Goal: Information Seeking & Learning: Learn about a topic

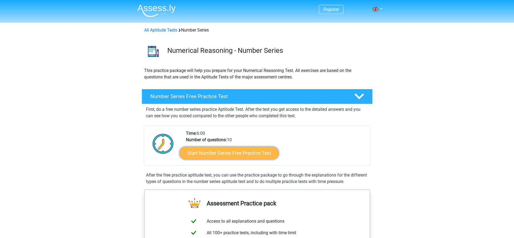
click at [237, 154] on link "Start Number Series Free Practice Test" at bounding box center [229, 153] width 99 height 13
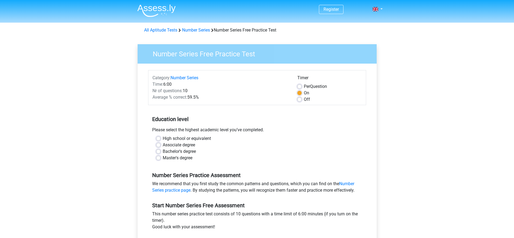
click at [180, 137] on label "High school or equivalent" at bounding box center [187, 139] width 48 height 6
click at [161, 137] on input "High school or equivalent" at bounding box center [158, 138] width 4 height 5
radio input "true"
click at [176, 151] on label "Bachelor's degree" at bounding box center [179, 151] width 33 height 6
click at [161, 151] on input "Bachelor's degree" at bounding box center [158, 150] width 4 height 5
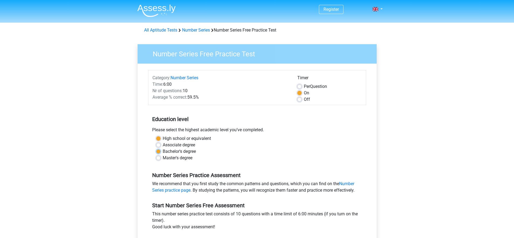
radio input "true"
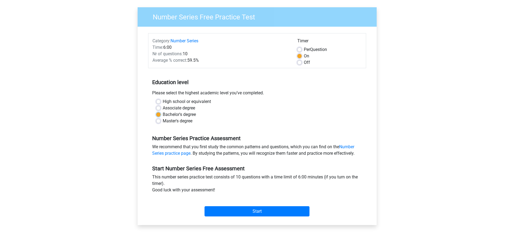
scroll to position [38, 0]
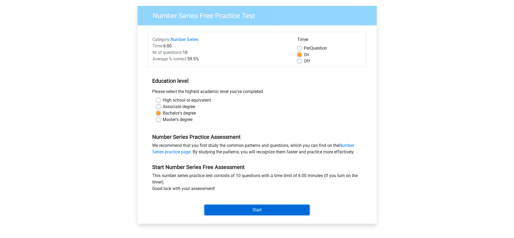
click at [255, 213] on input "Start" at bounding box center [257, 210] width 105 height 10
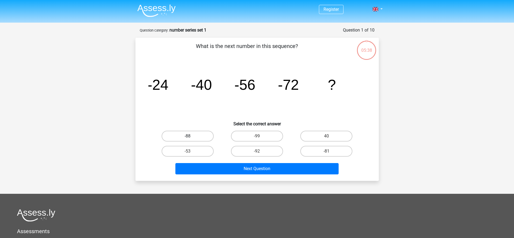
click at [198, 136] on label "-88" at bounding box center [188, 136] width 52 height 11
click at [191, 136] on input "-88" at bounding box center [190, 138] width 4 height 4
radio input "true"
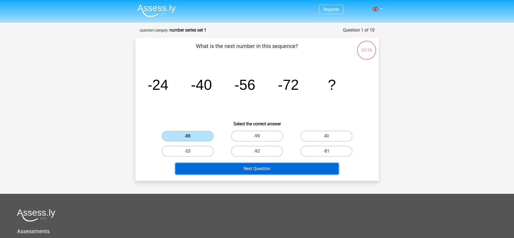
click at [265, 169] on button "Next Question" at bounding box center [256, 168] width 163 height 11
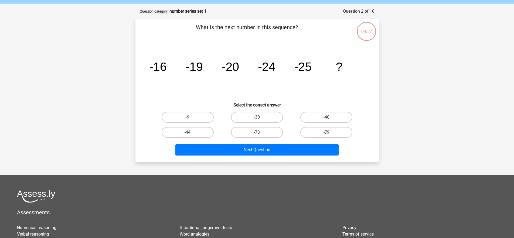
scroll to position [18, 0]
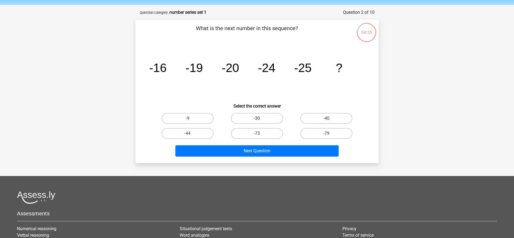
click at [264, 119] on label "-30" at bounding box center [257, 118] width 52 height 11
click at [261, 119] on input "-30" at bounding box center [259, 121] width 4 height 4
radio input "true"
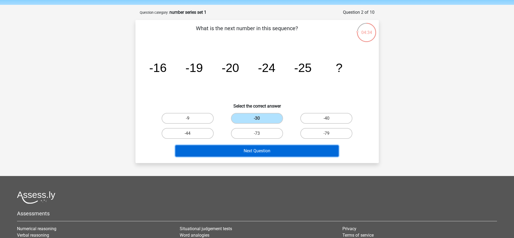
click at [268, 151] on button "Next Question" at bounding box center [256, 151] width 163 height 11
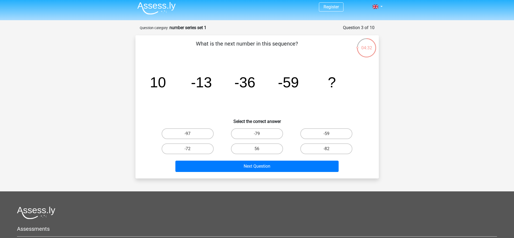
scroll to position [0, 0]
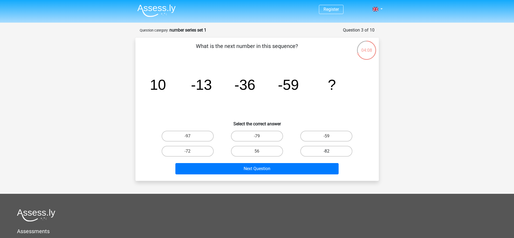
click at [335, 152] on label "-82" at bounding box center [326, 151] width 52 height 11
click at [330, 152] on input "-82" at bounding box center [329, 153] width 4 height 4
radio input "true"
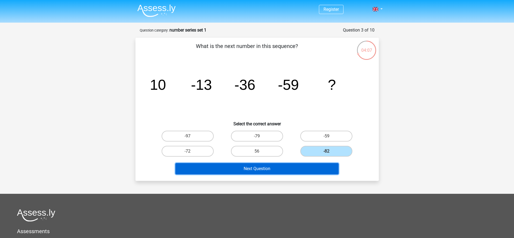
click at [266, 170] on button "Next Question" at bounding box center [256, 168] width 163 height 11
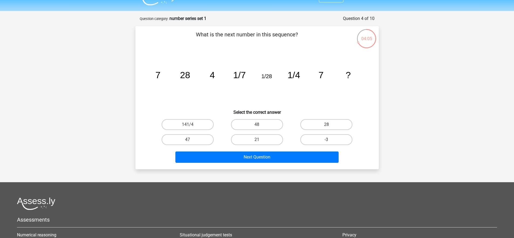
scroll to position [10, 0]
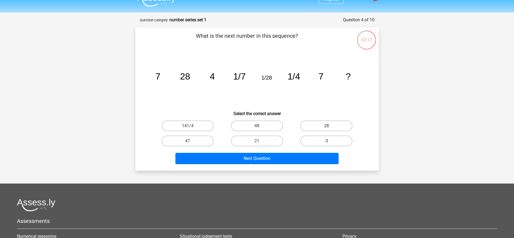
click at [329, 125] on label "28" at bounding box center [326, 126] width 52 height 11
click at [329, 126] on input "28" at bounding box center [329, 128] width 4 height 4
radio input "true"
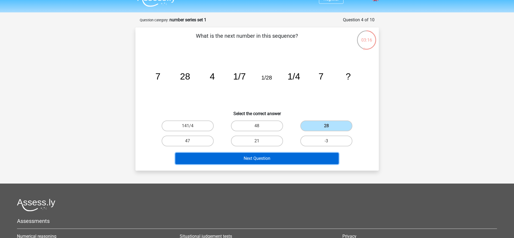
click at [261, 159] on button "Next Question" at bounding box center [256, 158] width 163 height 11
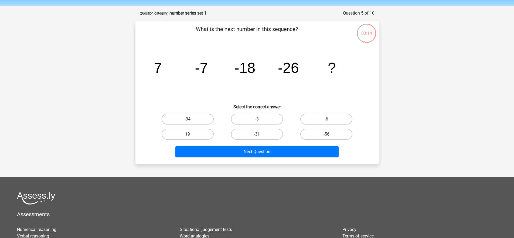
scroll to position [17, 0]
click at [202, 117] on label "-34" at bounding box center [188, 119] width 52 height 11
click at [191, 120] on input "-34" at bounding box center [190, 122] width 4 height 4
radio input "true"
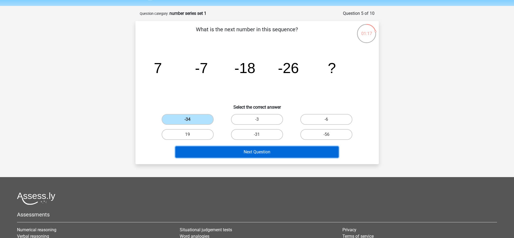
click at [274, 154] on button "Next Question" at bounding box center [256, 152] width 163 height 11
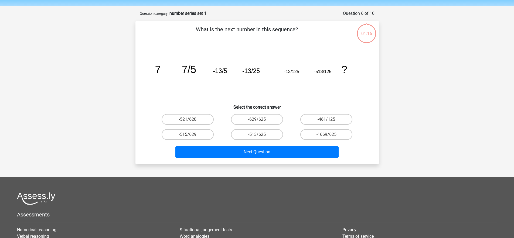
scroll to position [27, 0]
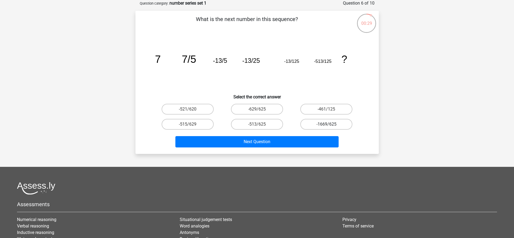
click at [326, 125] on label "-1669/625" at bounding box center [326, 124] width 52 height 11
click at [327, 125] on input "-1669/625" at bounding box center [329, 126] width 4 height 4
radio input "true"
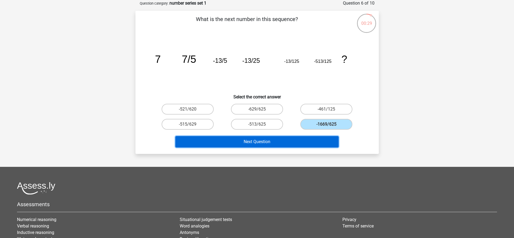
click at [271, 143] on button "Next Question" at bounding box center [256, 141] width 163 height 11
